Goal: Task Accomplishment & Management: Complete application form

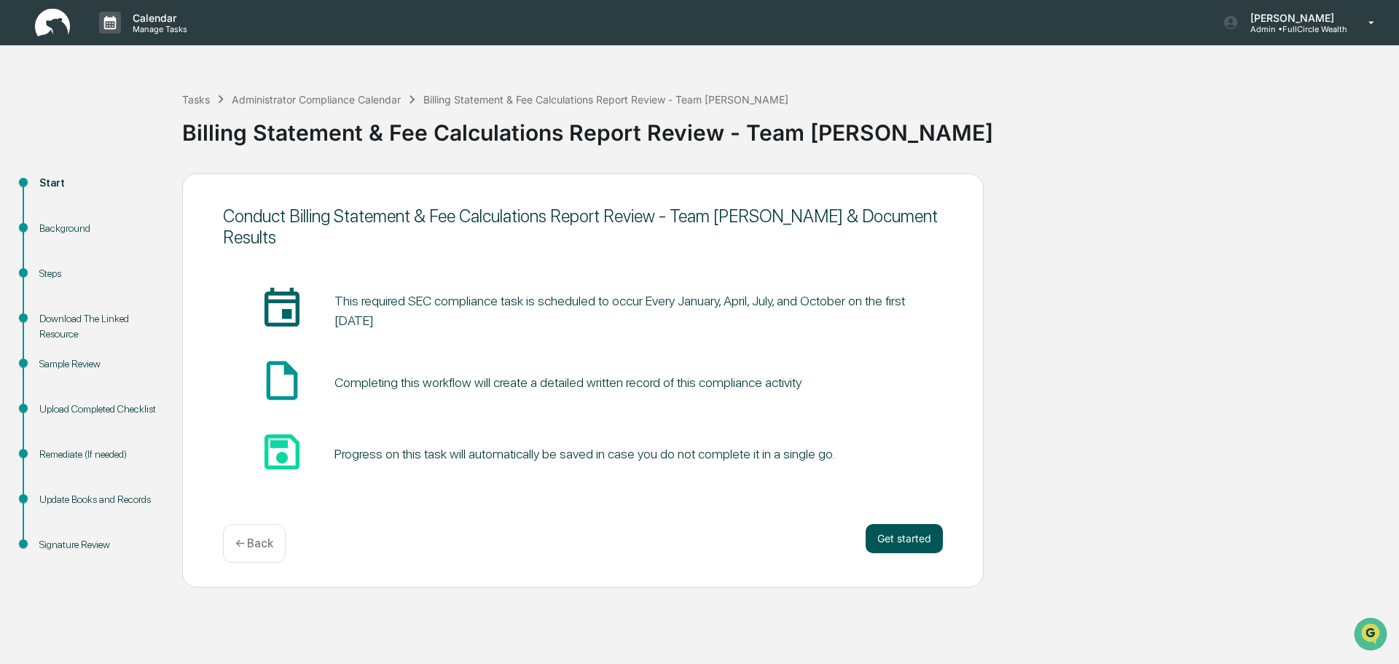
click at [899, 528] on button "Get started" at bounding box center [904, 538] width 77 height 29
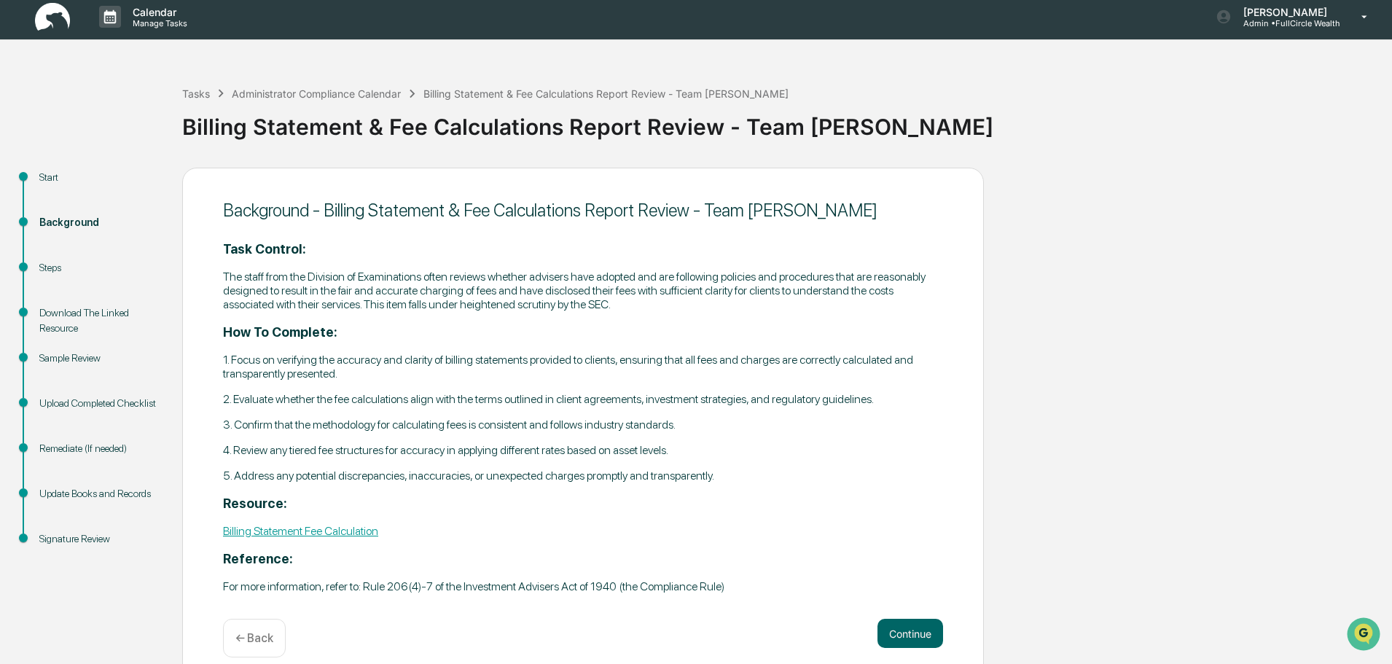
scroll to position [24, 0]
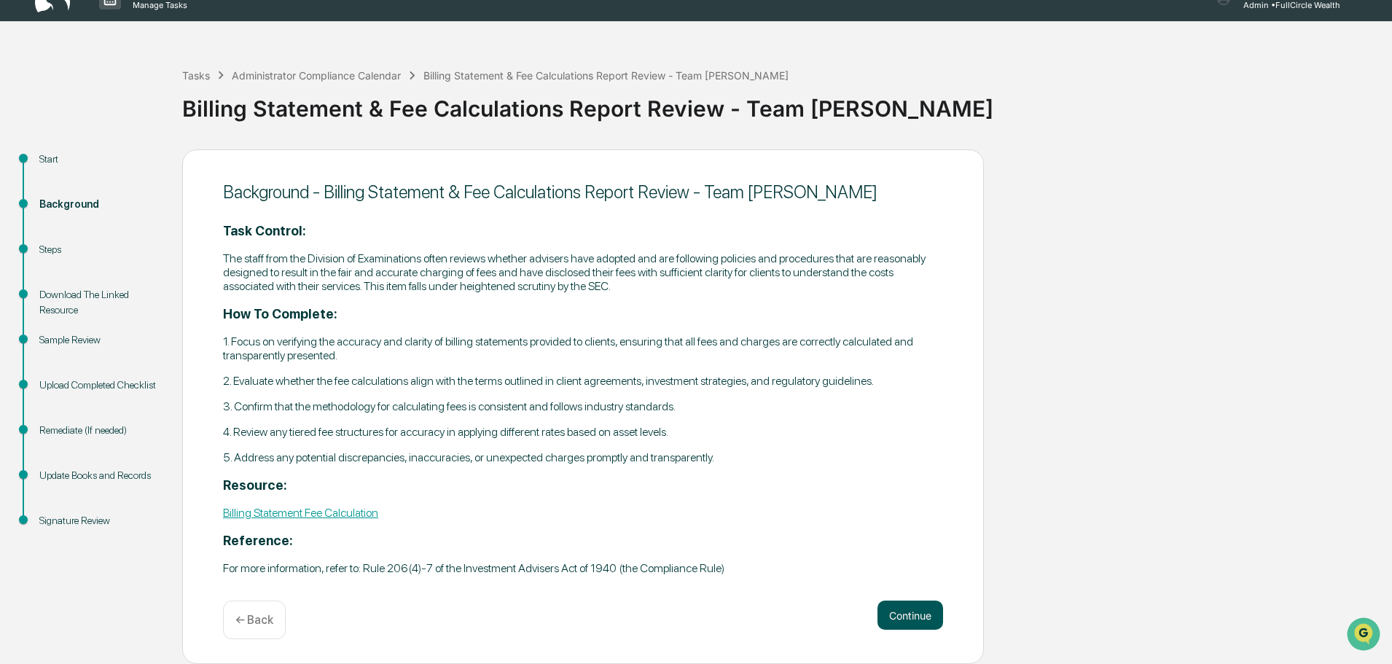
click at [910, 602] on button "Continue" at bounding box center [911, 615] width 66 height 29
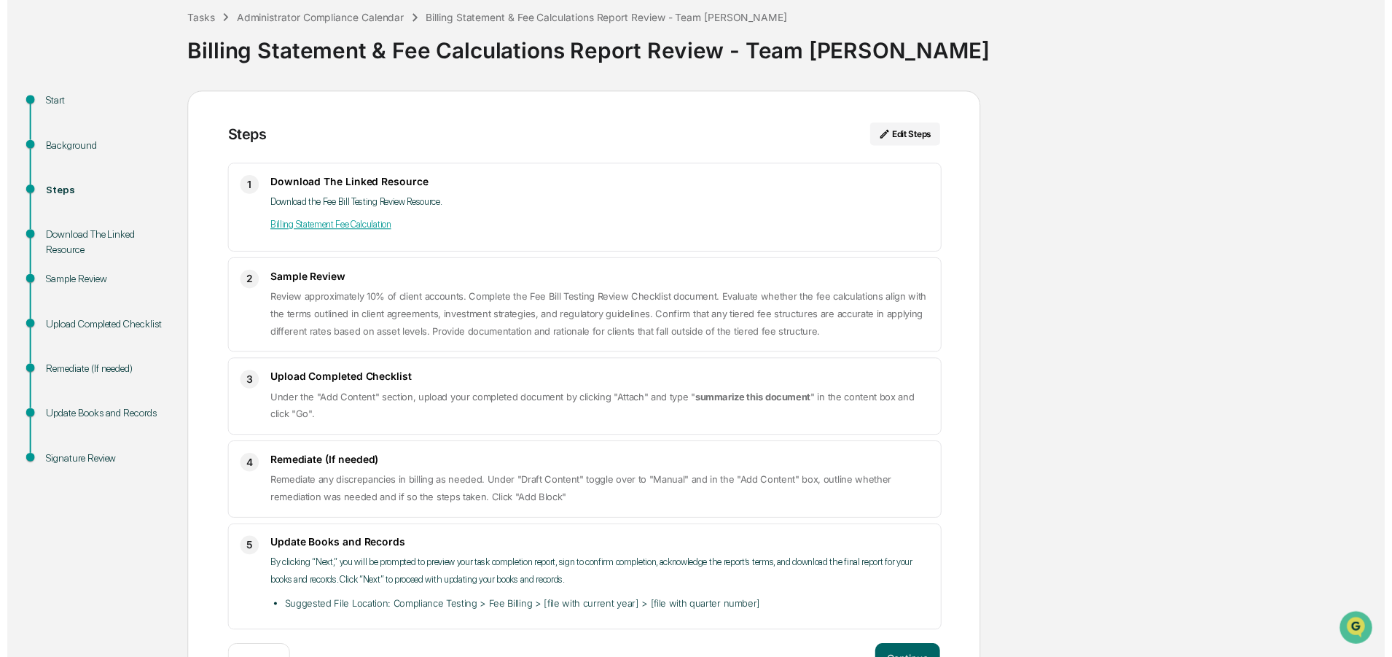
scroll to position [131, 0]
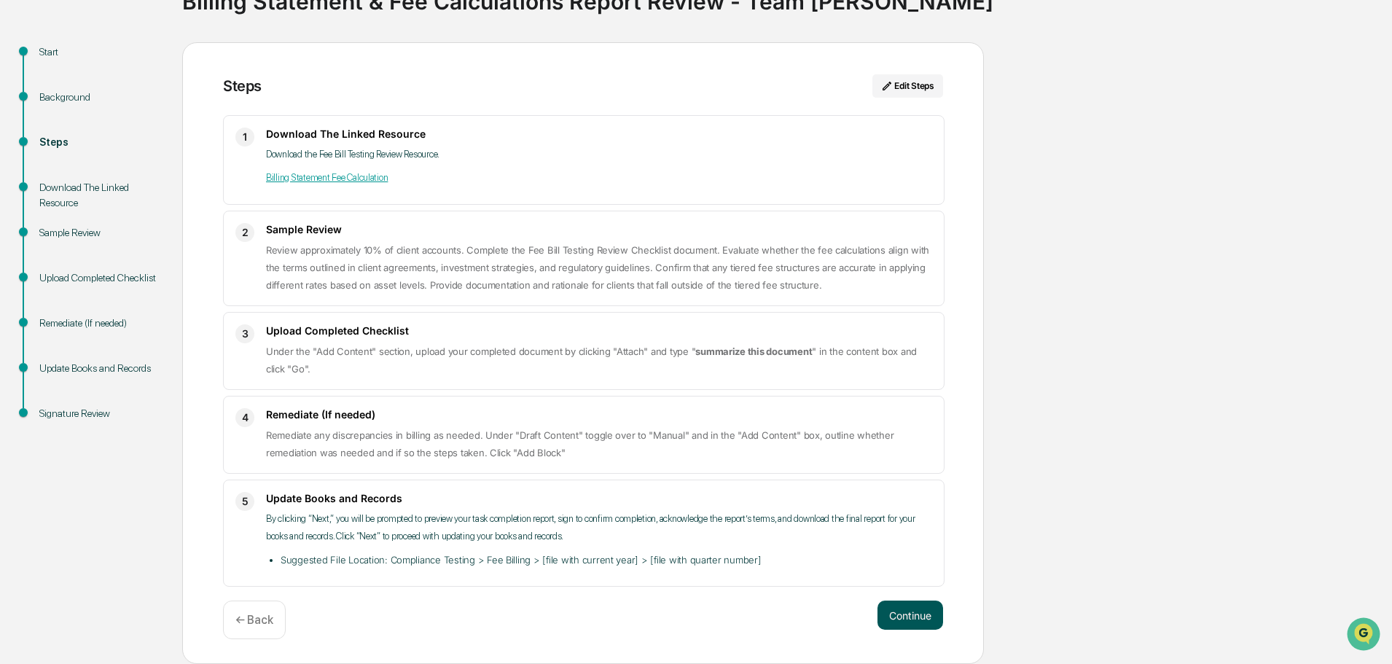
click at [898, 608] on button "Continue" at bounding box center [911, 615] width 66 height 29
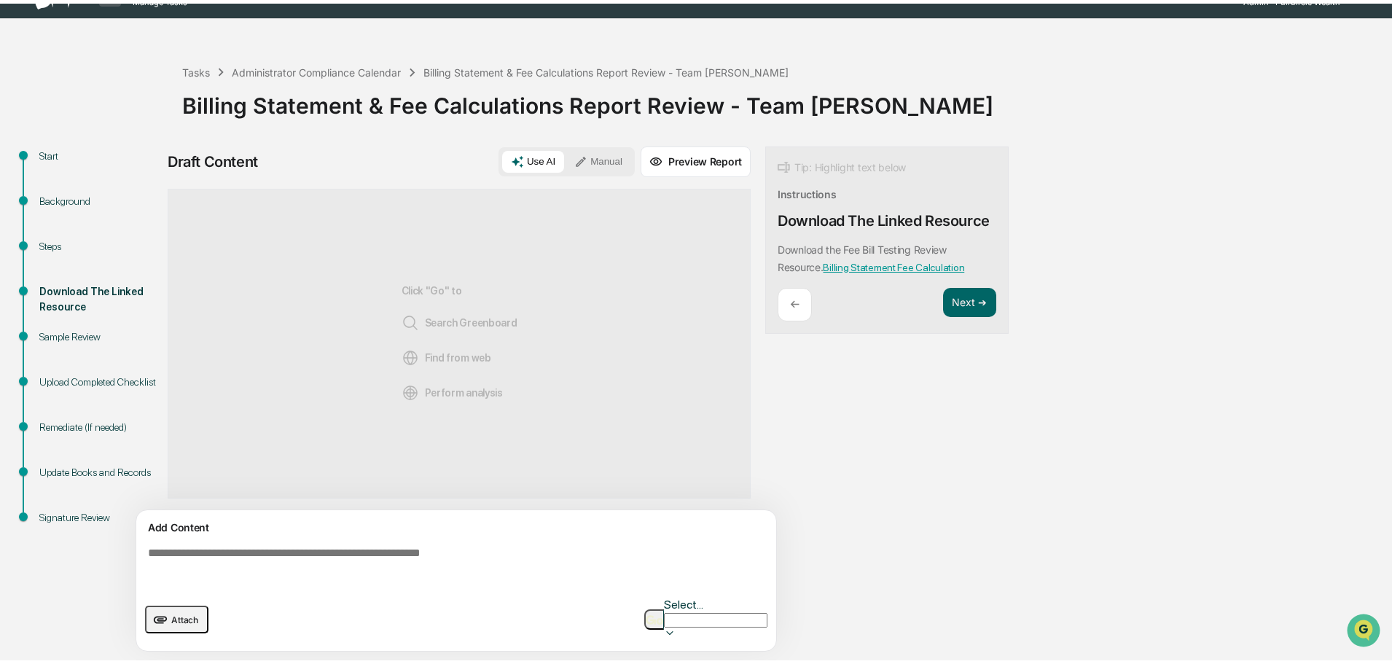
scroll to position [11, 0]
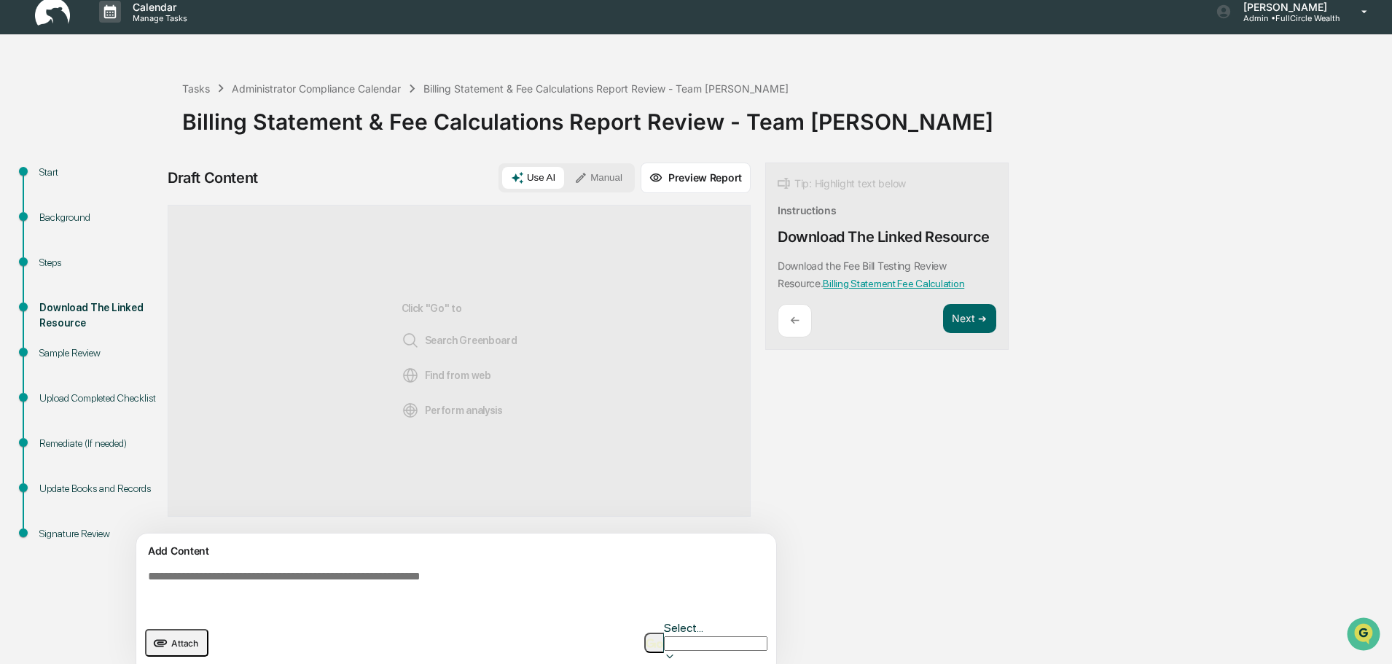
click at [505, 589] on textarea at bounding box center [459, 590] width 634 height 52
paste textarea "**********"
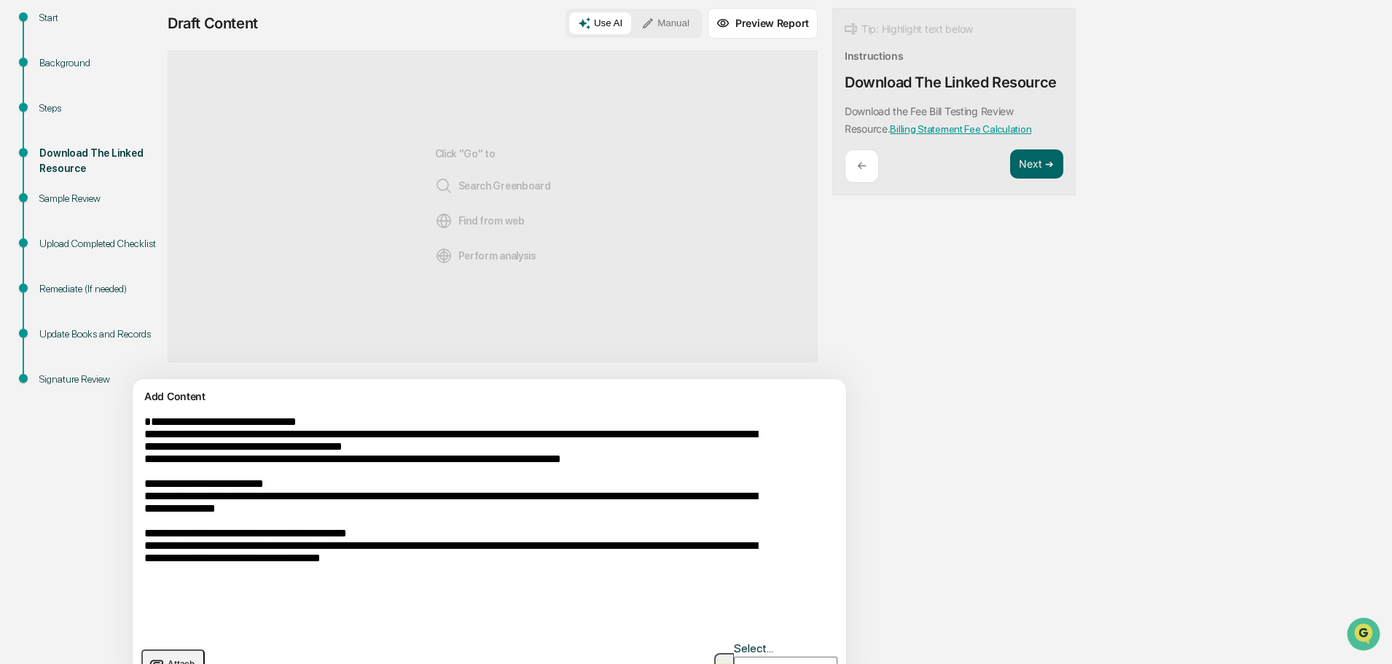
scroll to position [186, 0]
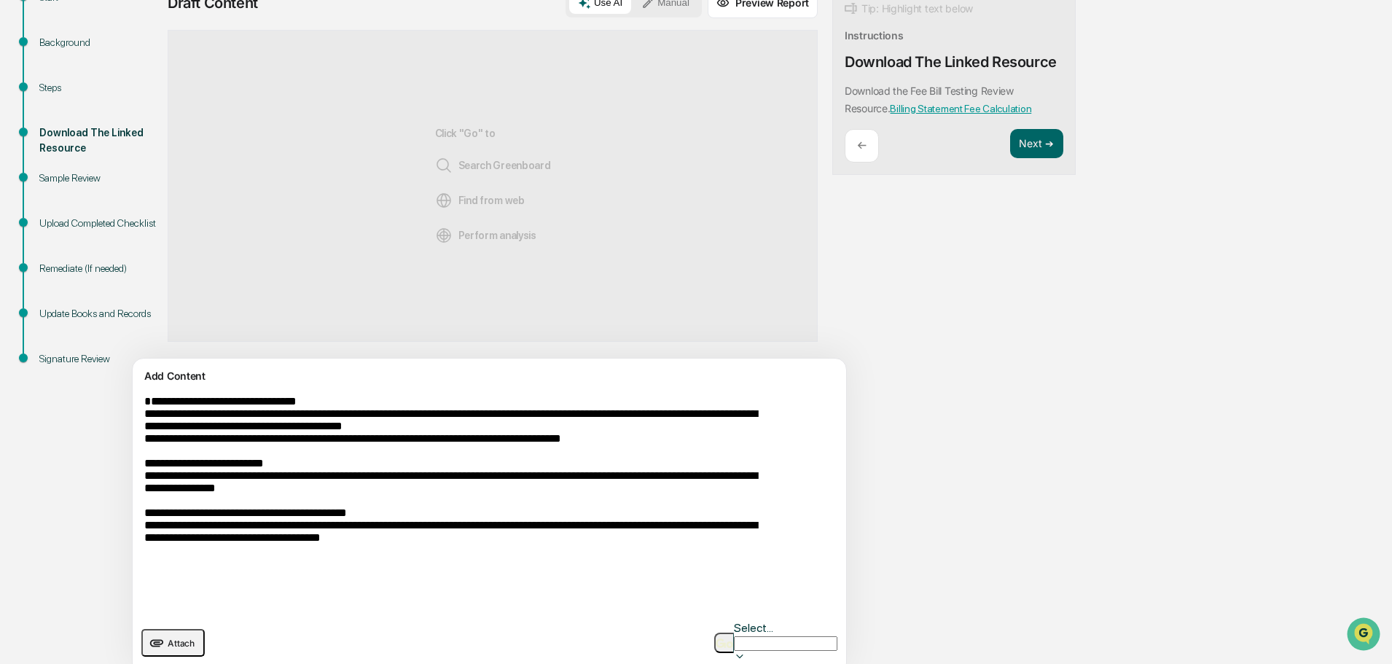
drag, startPoint x: 435, startPoint y: 429, endPoint x: 337, endPoint y: 431, distance: 97.7
click at [337, 431] on textarea "**********" at bounding box center [455, 502] width 634 height 227
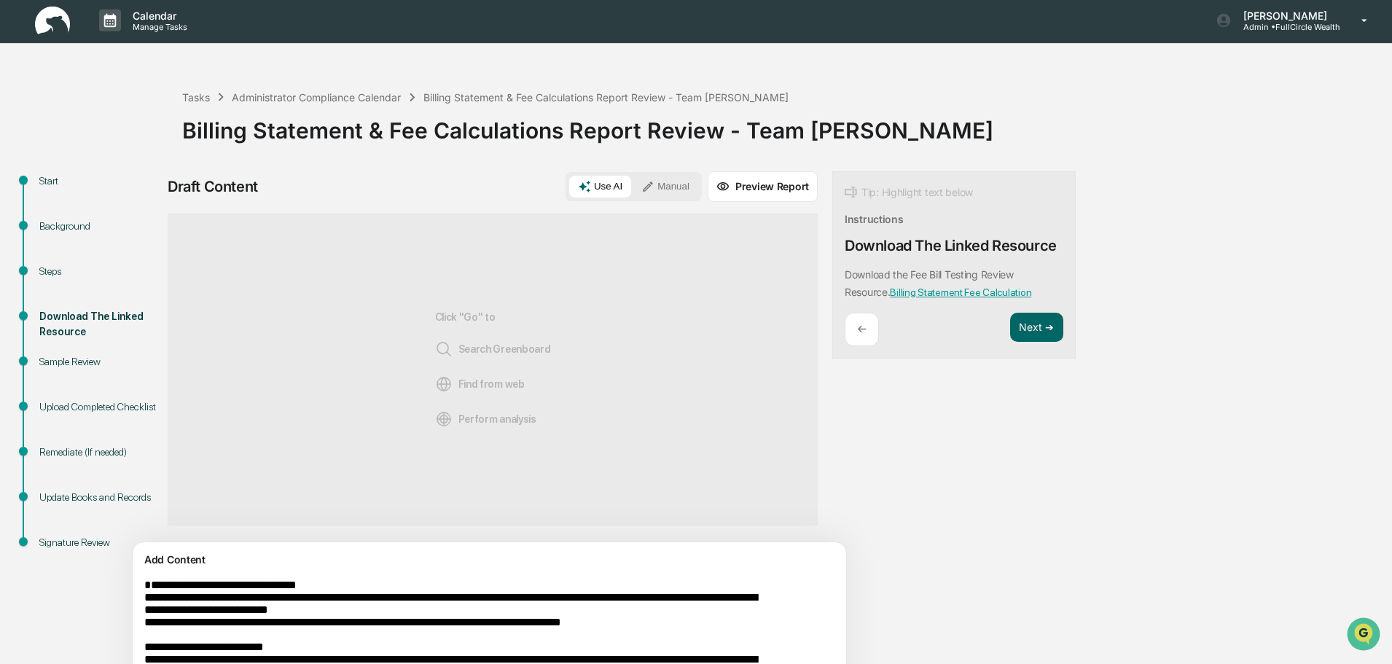
scroll to position [0, 0]
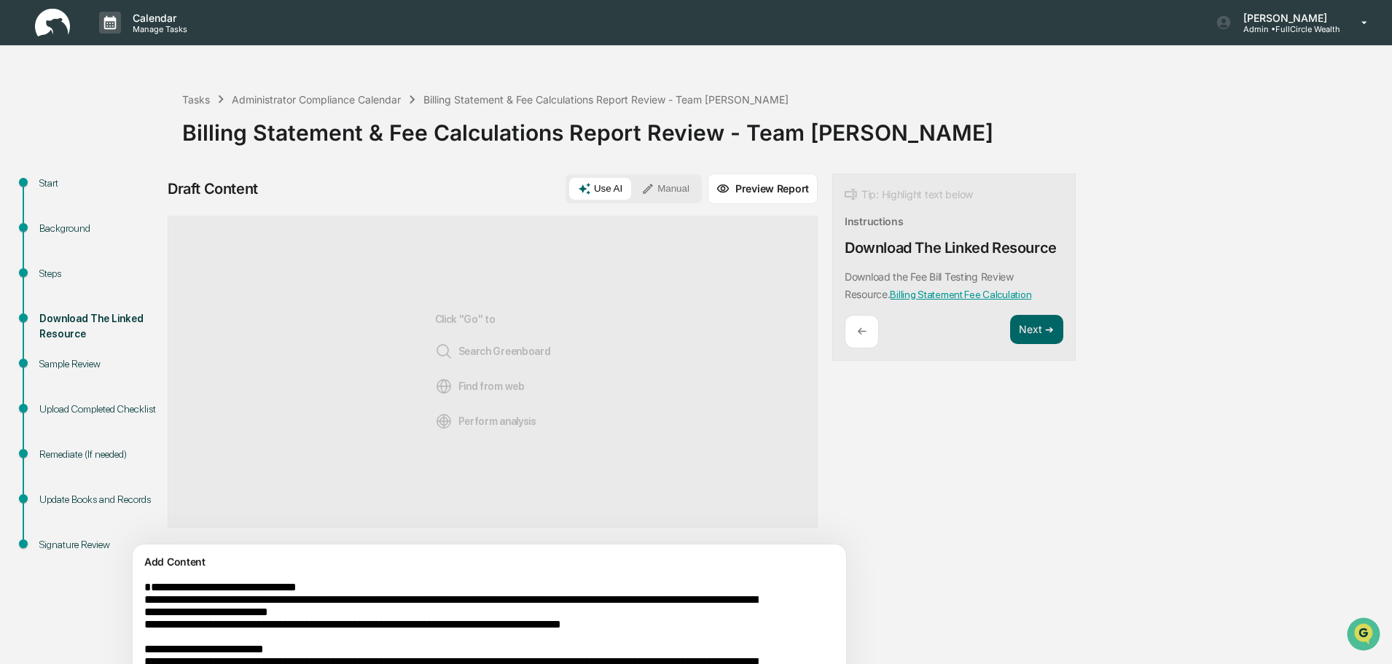
type textarea "**********"
click at [633, 180] on button "Manual" at bounding box center [666, 189] width 66 height 22
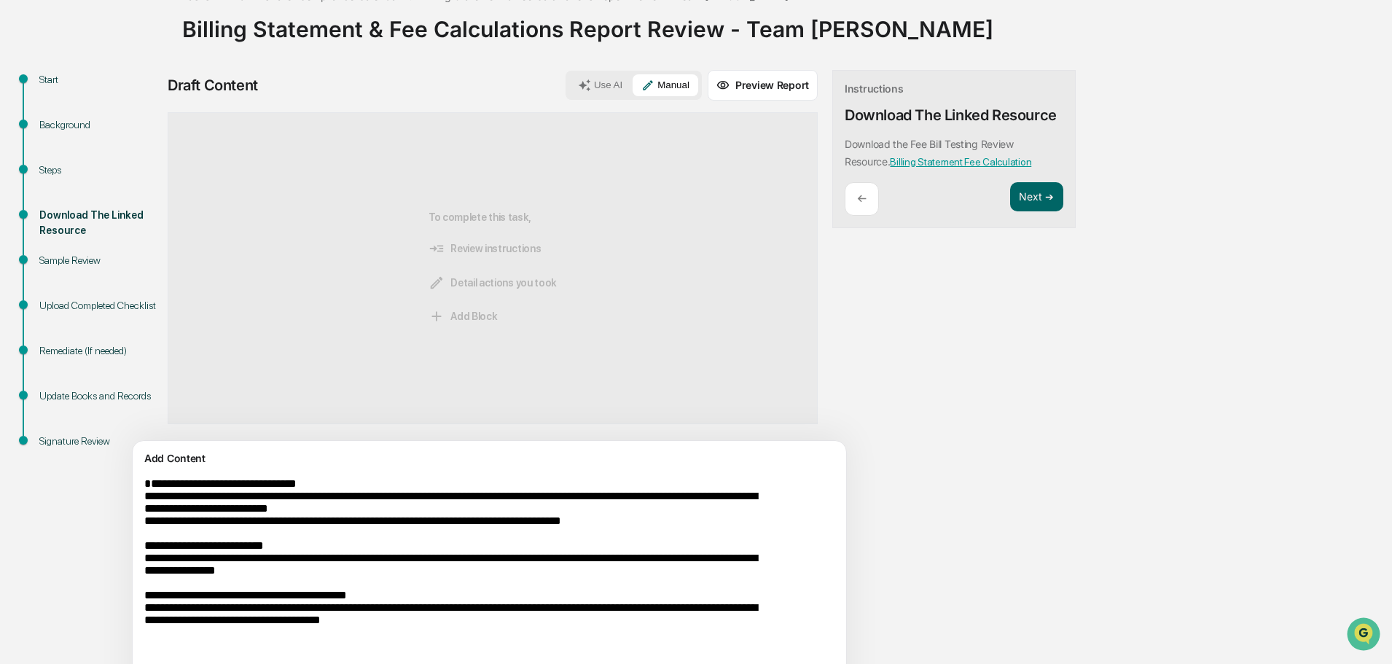
scroll to position [186, 0]
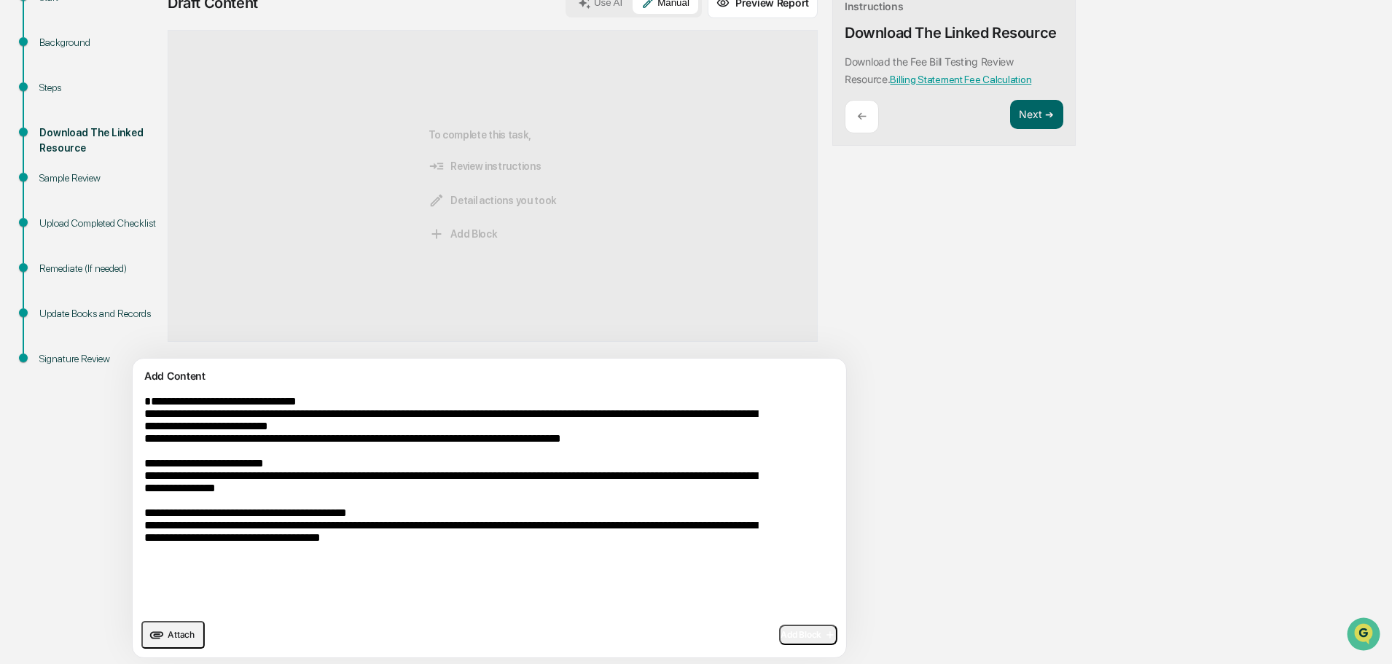
click at [821, 636] on icon "button" at bounding box center [828, 635] width 15 height 12
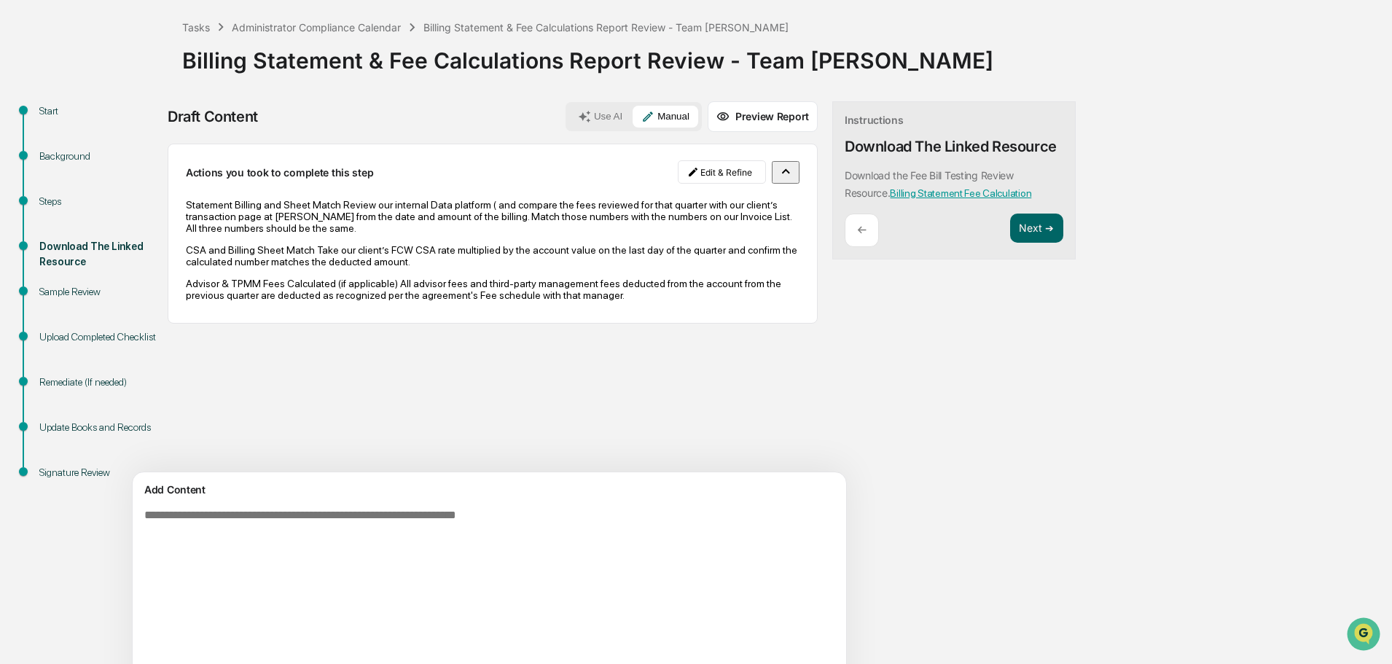
scroll to position [0, 0]
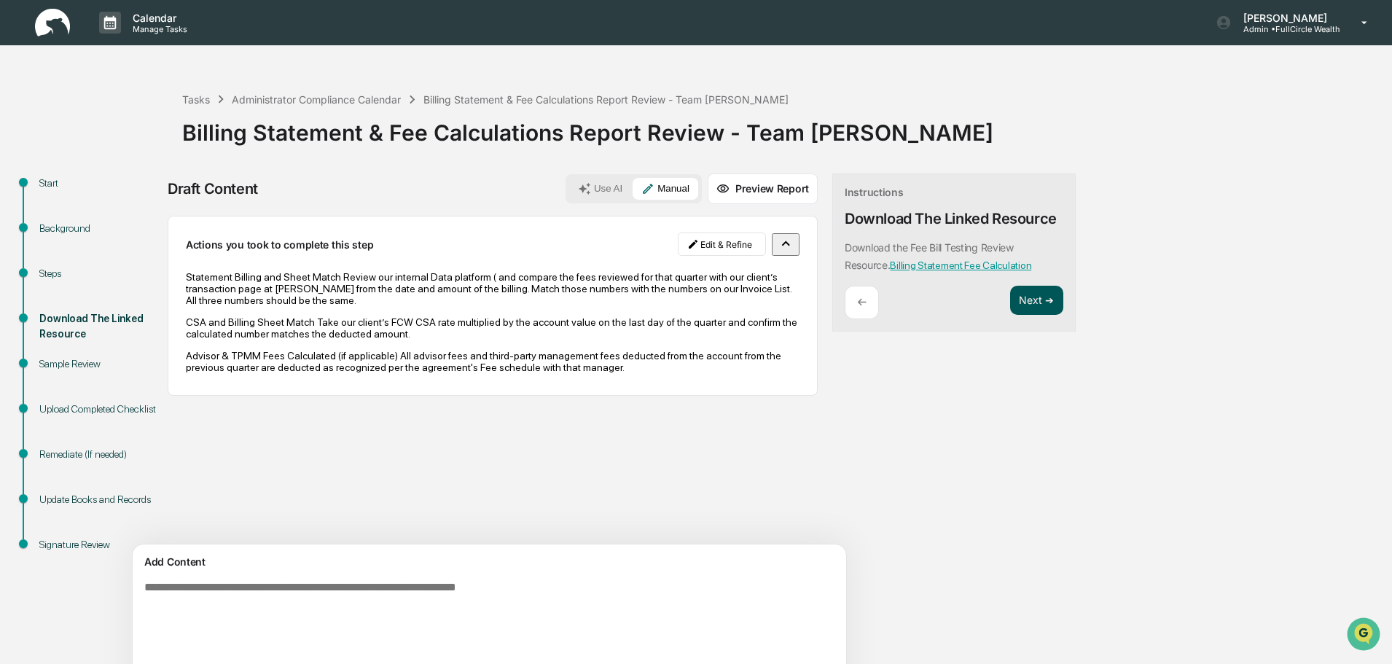
click at [1010, 297] on button "Next ➔" at bounding box center [1036, 301] width 53 height 30
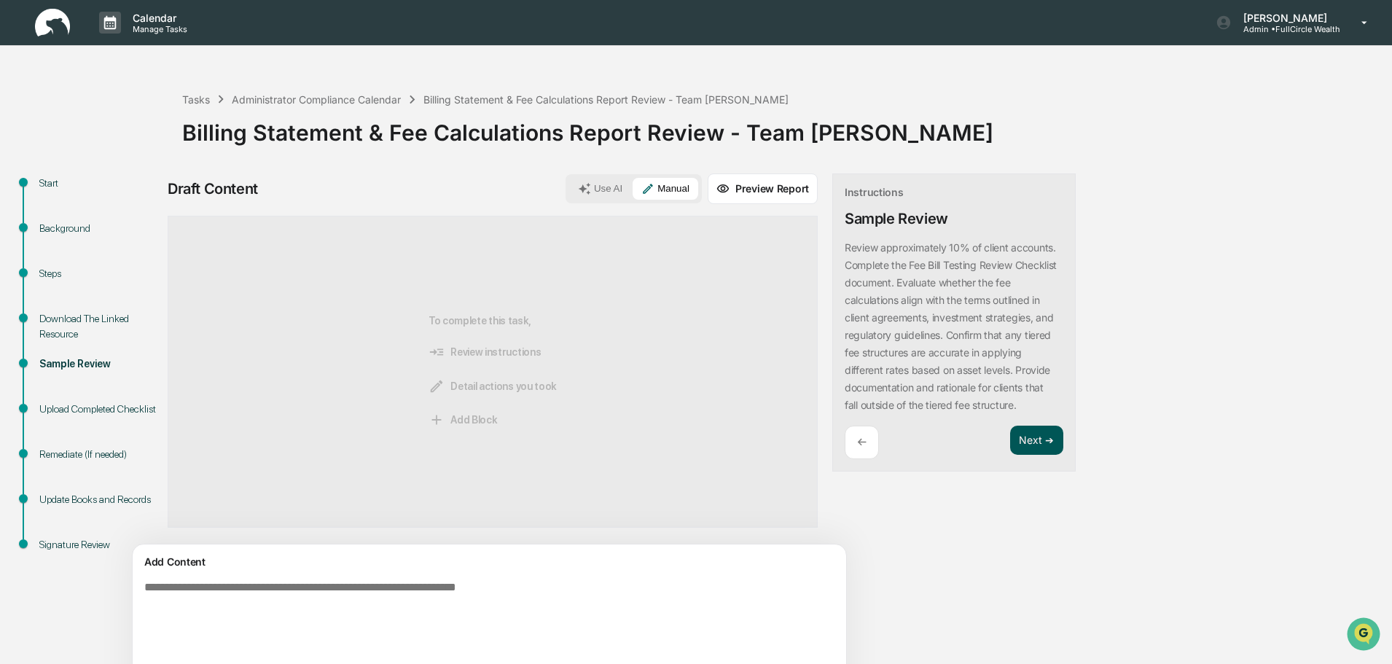
click at [1010, 440] on button "Next ➔" at bounding box center [1036, 441] width 53 height 30
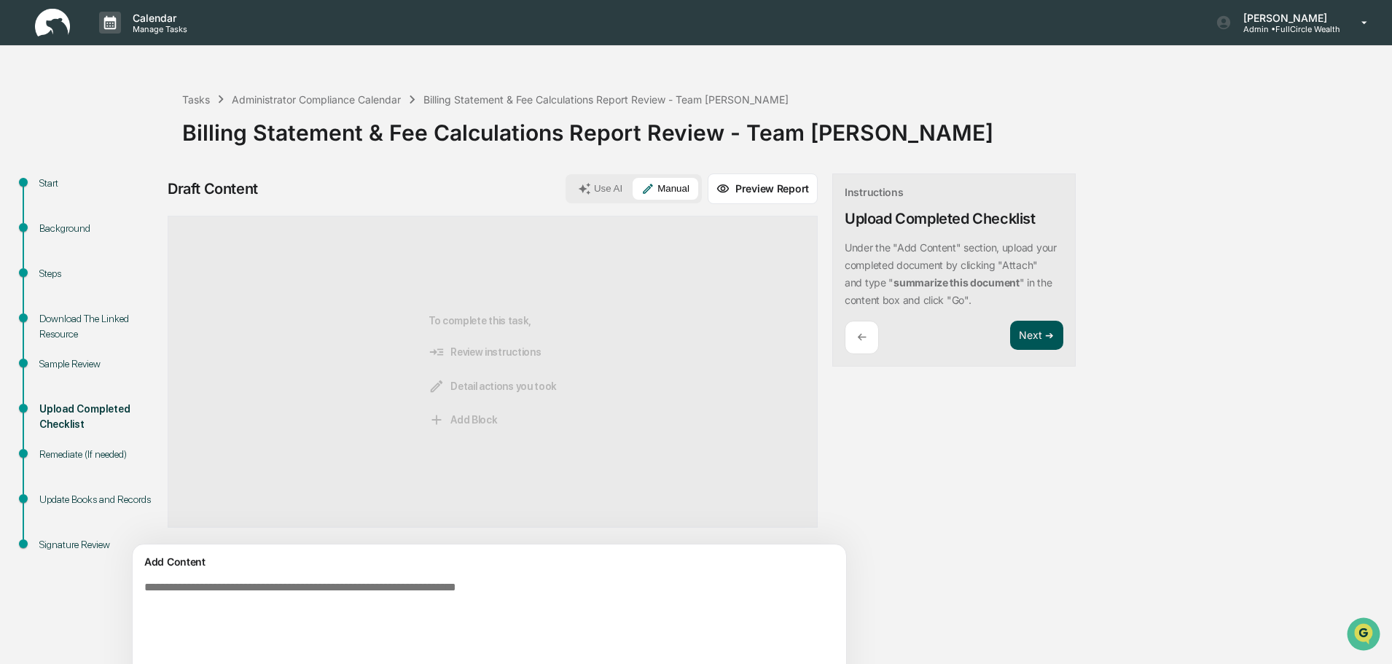
click at [1010, 339] on button "Next ➔" at bounding box center [1036, 336] width 53 height 30
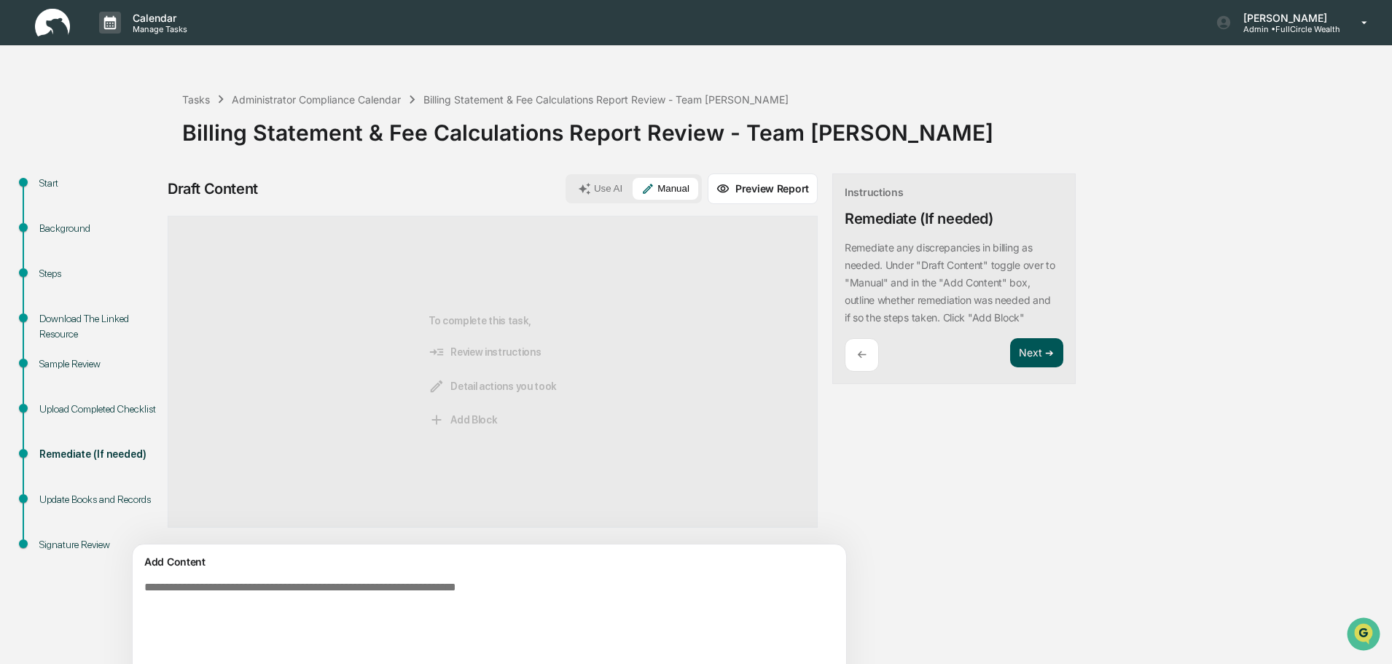
click at [1010, 339] on button "Next ➔" at bounding box center [1036, 353] width 53 height 30
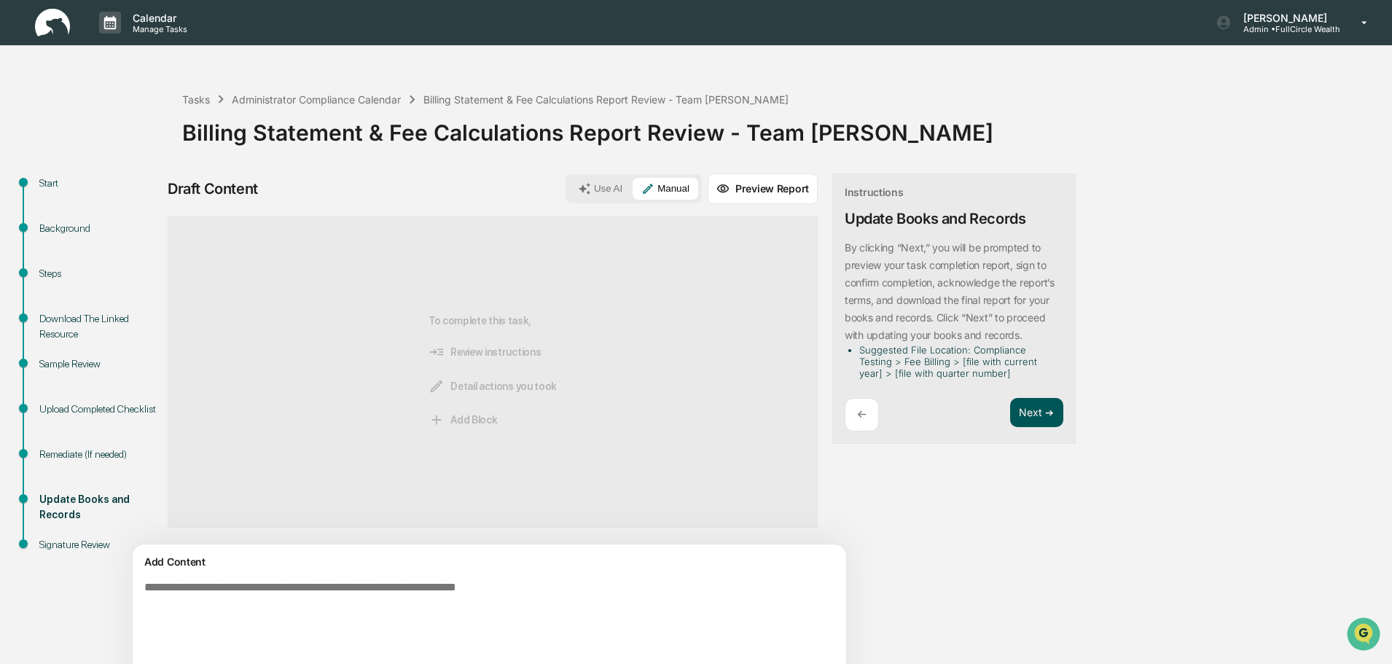
click at [1010, 422] on button "Next ➔" at bounding box center [1036, 413] width 53 height 30
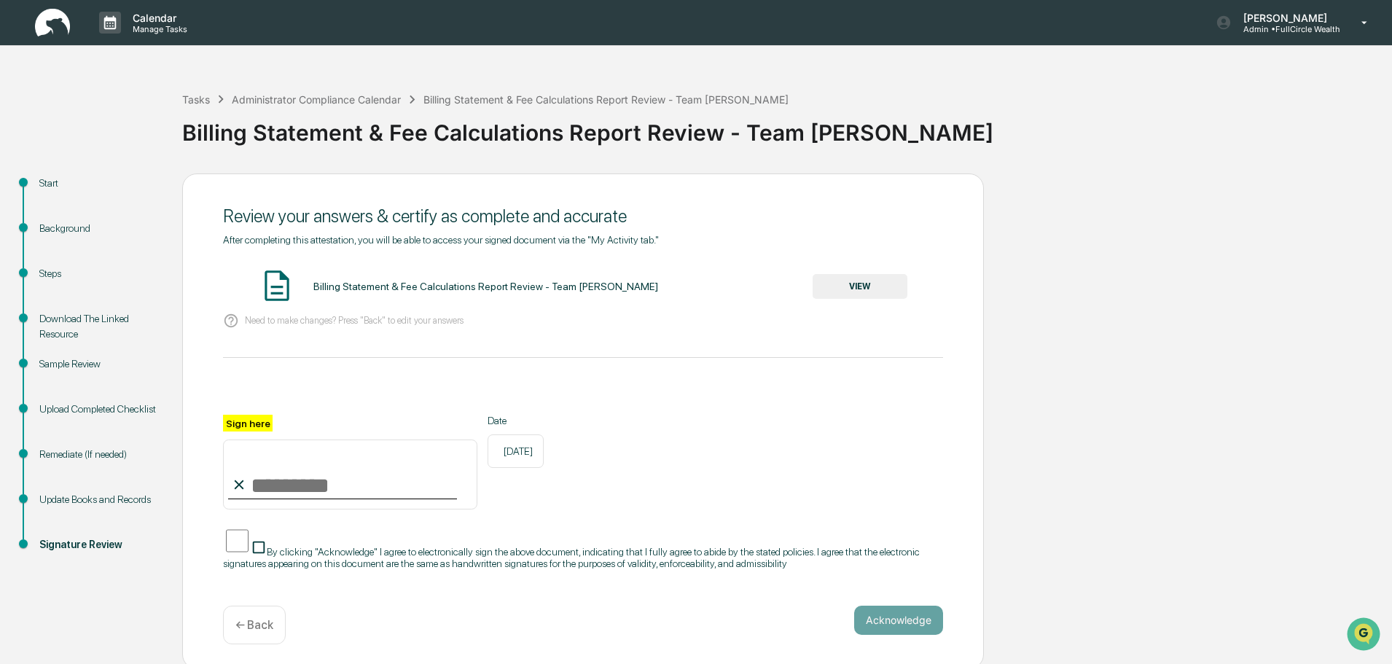
click at [338, 499] on div at bounding box center [342, 498] width 229 height 1
click at [370, 486] on input "Sign here" at bounding box center [350, 475] width 254 height 70
type input "**********"
click at [870, 279] on button "VIEW" at bounding box center [860, 286] width 95 height 25
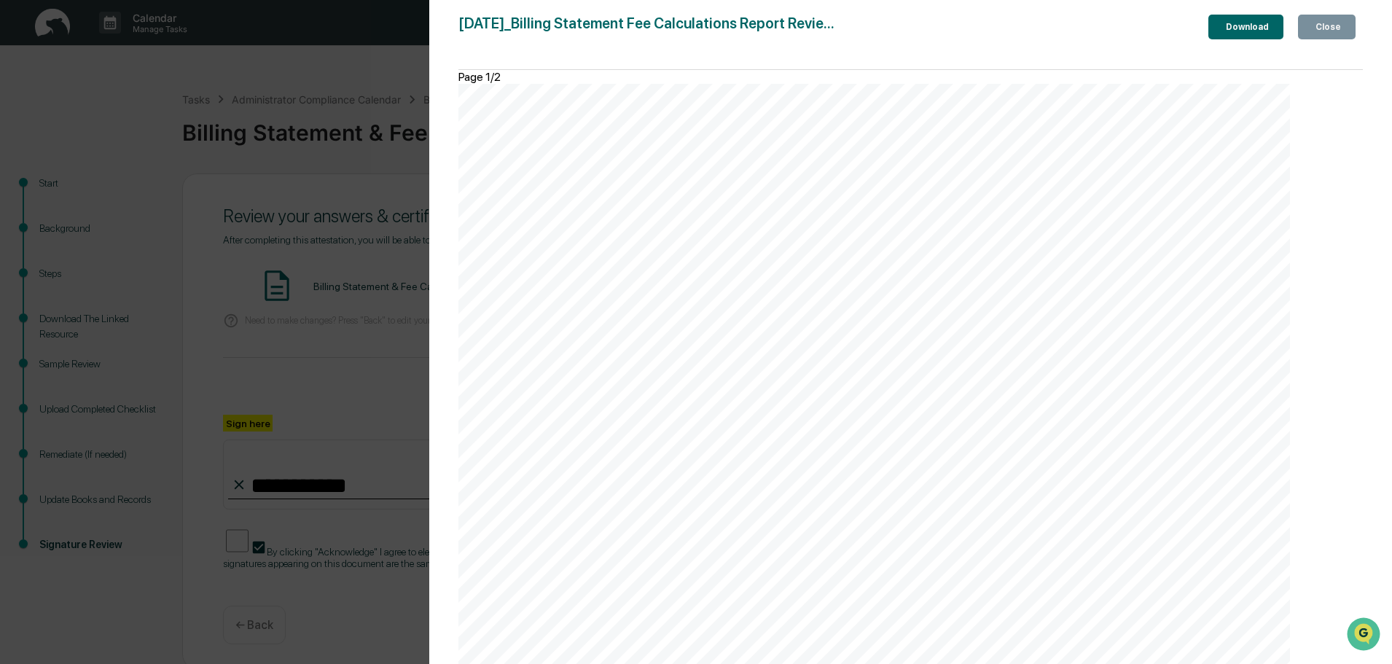
click at [418, 176] on div "Version History [DATE] 10:08 PM [PERSON_NAME] [DATE]_Billing Statement Fee Calc…" at bounding box center [696, 332] width 1392 height 664
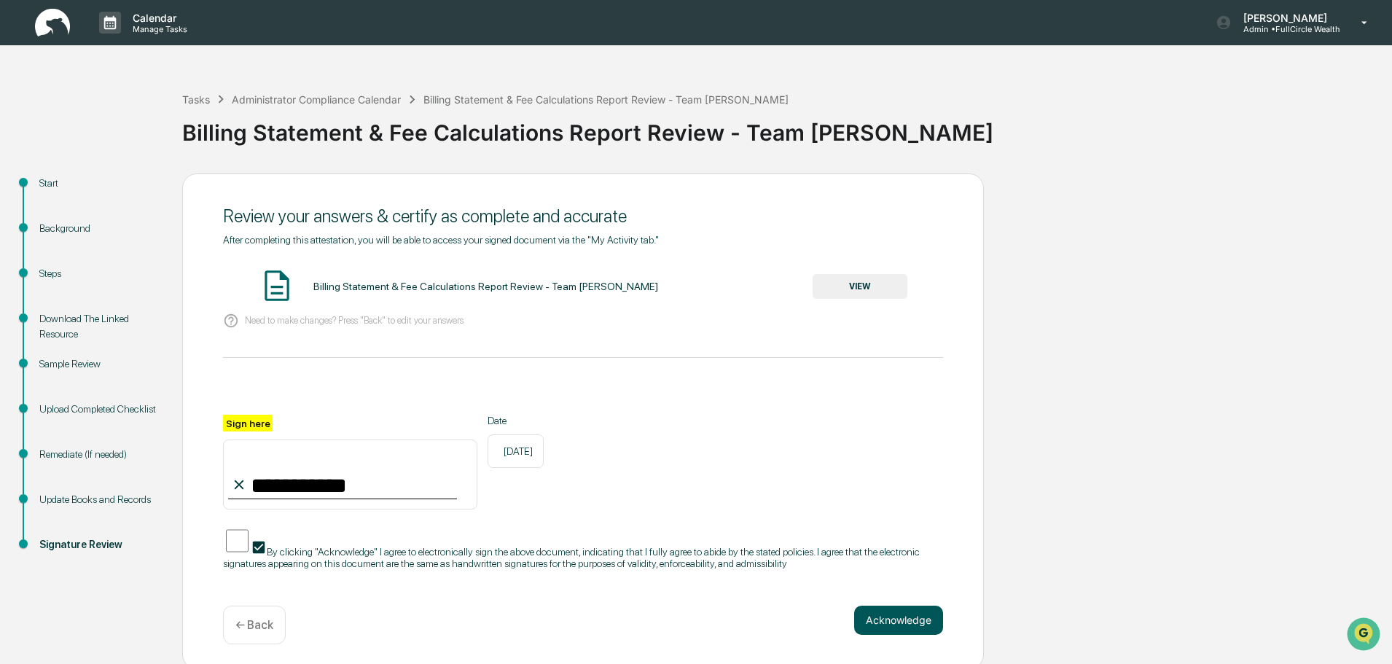
click at [924, 630] on button "Acknowledge" at bounding box center [898, 620] width 89 height 29
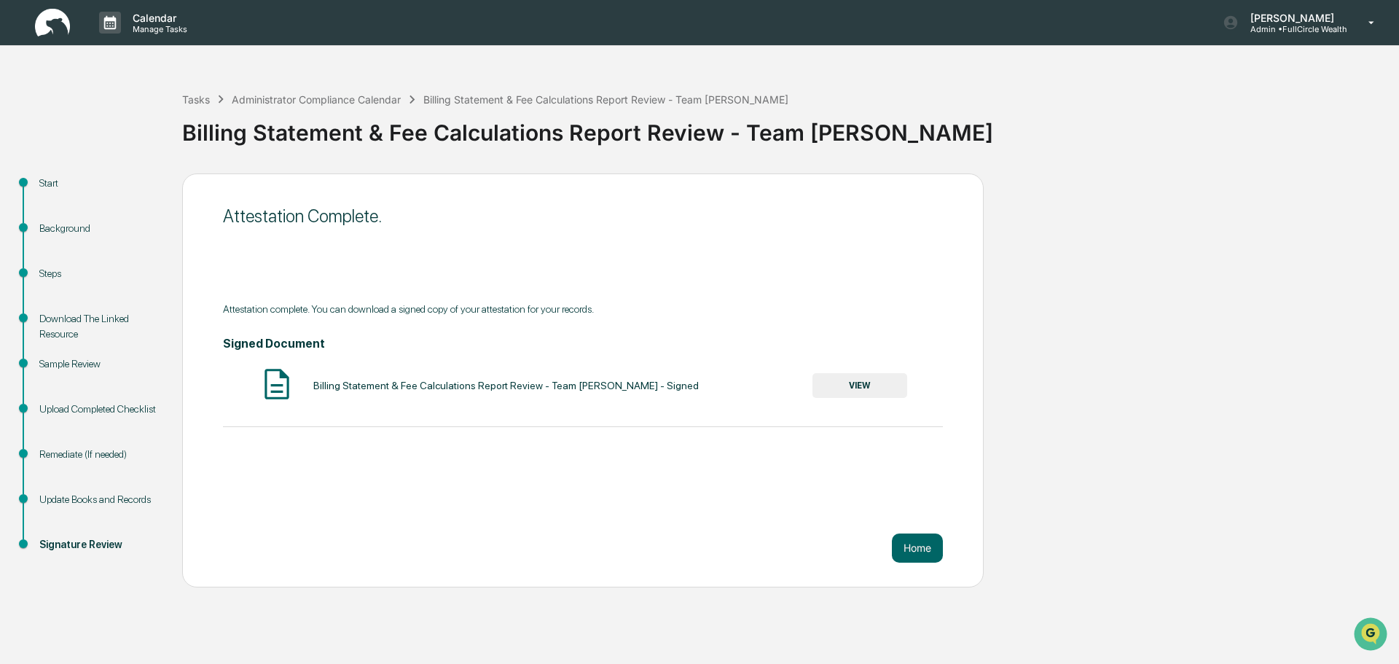
click at [876, 373] on button "VIEW" at bounding box center [860, 385] width 95 height 25
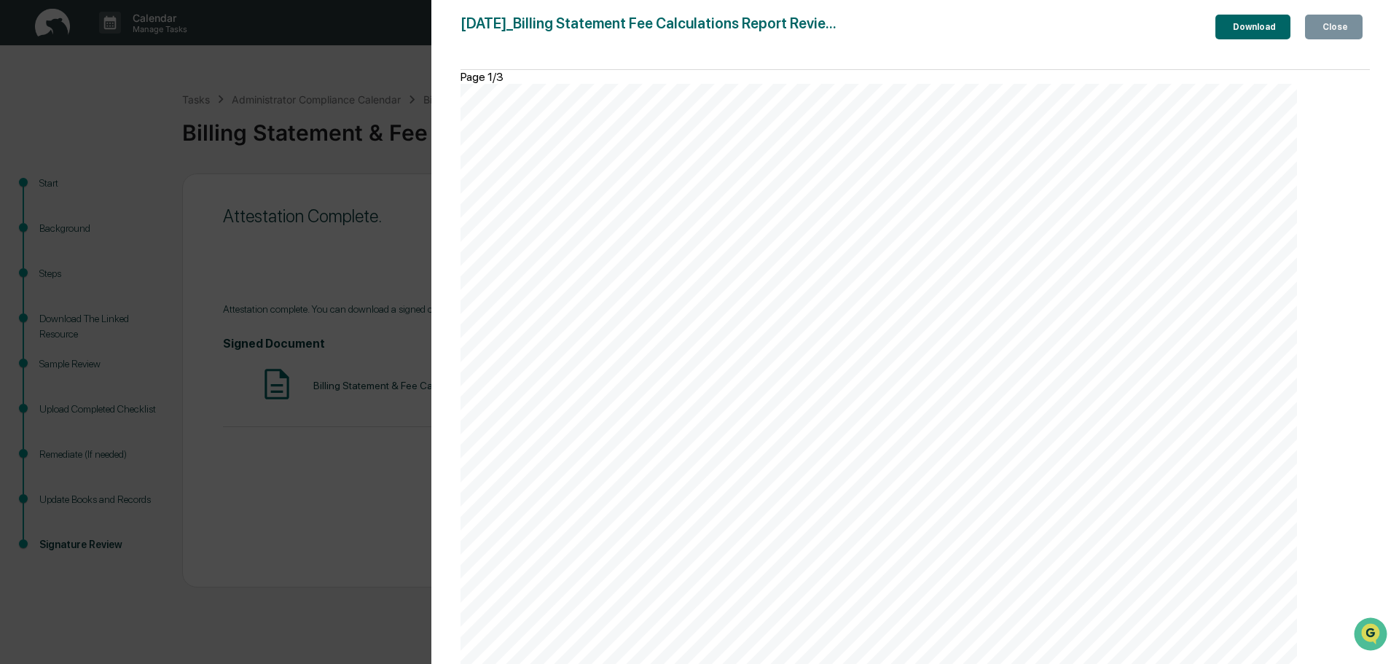
click at [1258, 28] on div "Download" at bounding box center [1253, 27] width 46 height 10
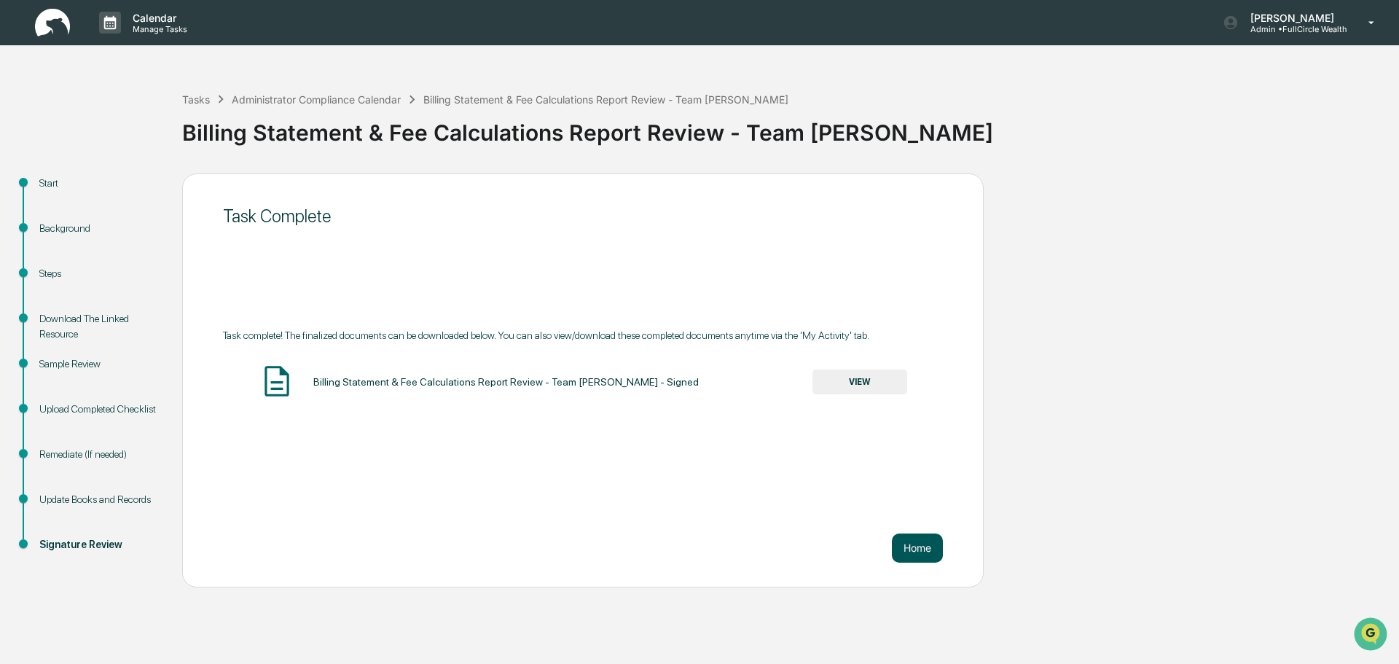
click at [934, 549] on button "Home" at bounding box center [917, 548] width 51 height 29
